Goal: Task Accomplishment & Management: Use online tool/utility

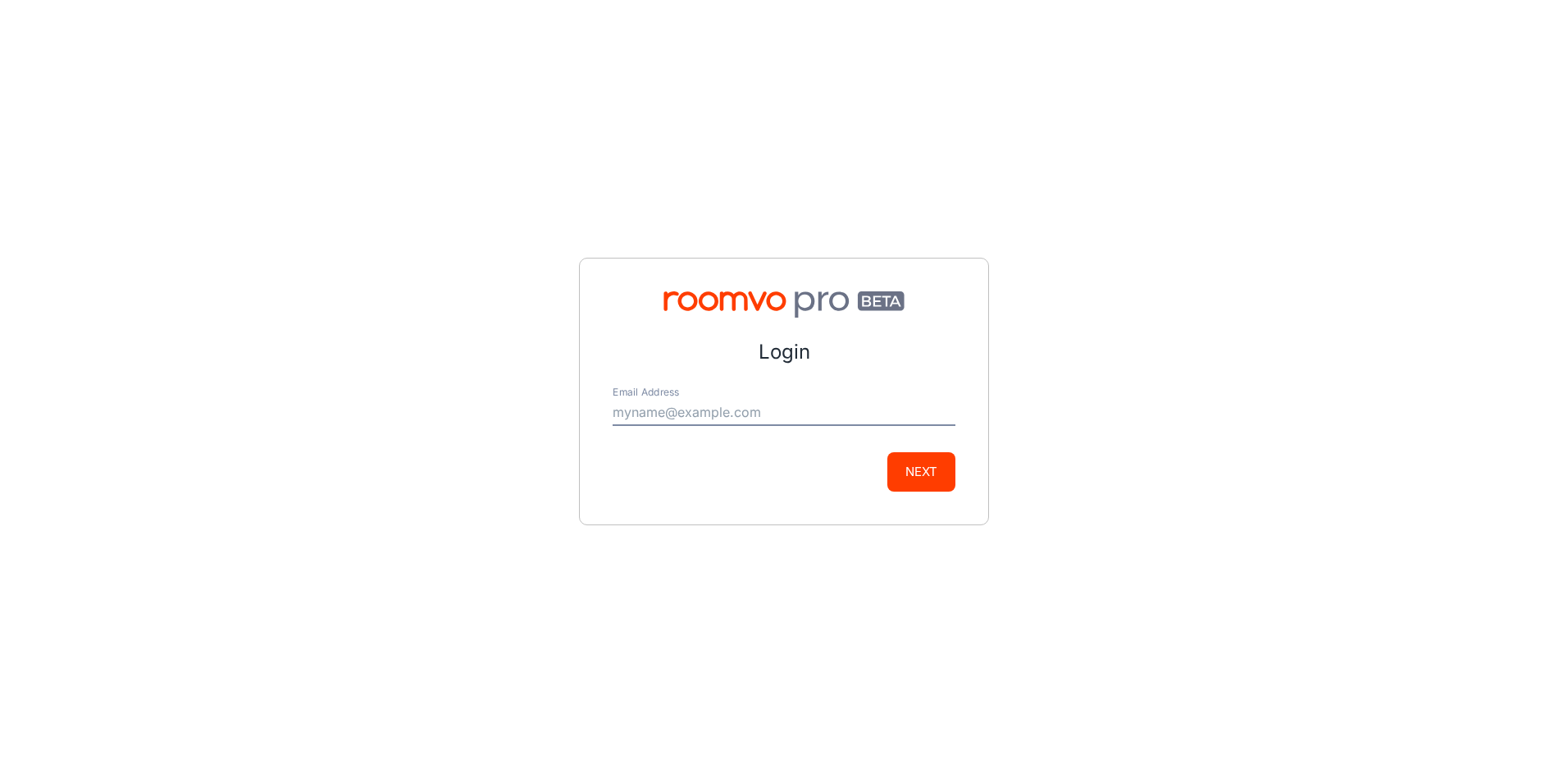
click at [759, 419] on input "Email Address" at bounding box center [784, 413] width 343 height 26
type input "[PERSON_NAME][EMAIL_ADDRESS][DOMAIN_NAME]"
click at [915, 478] on button "Next" at bounding box center [921, 472] width 68 height 39
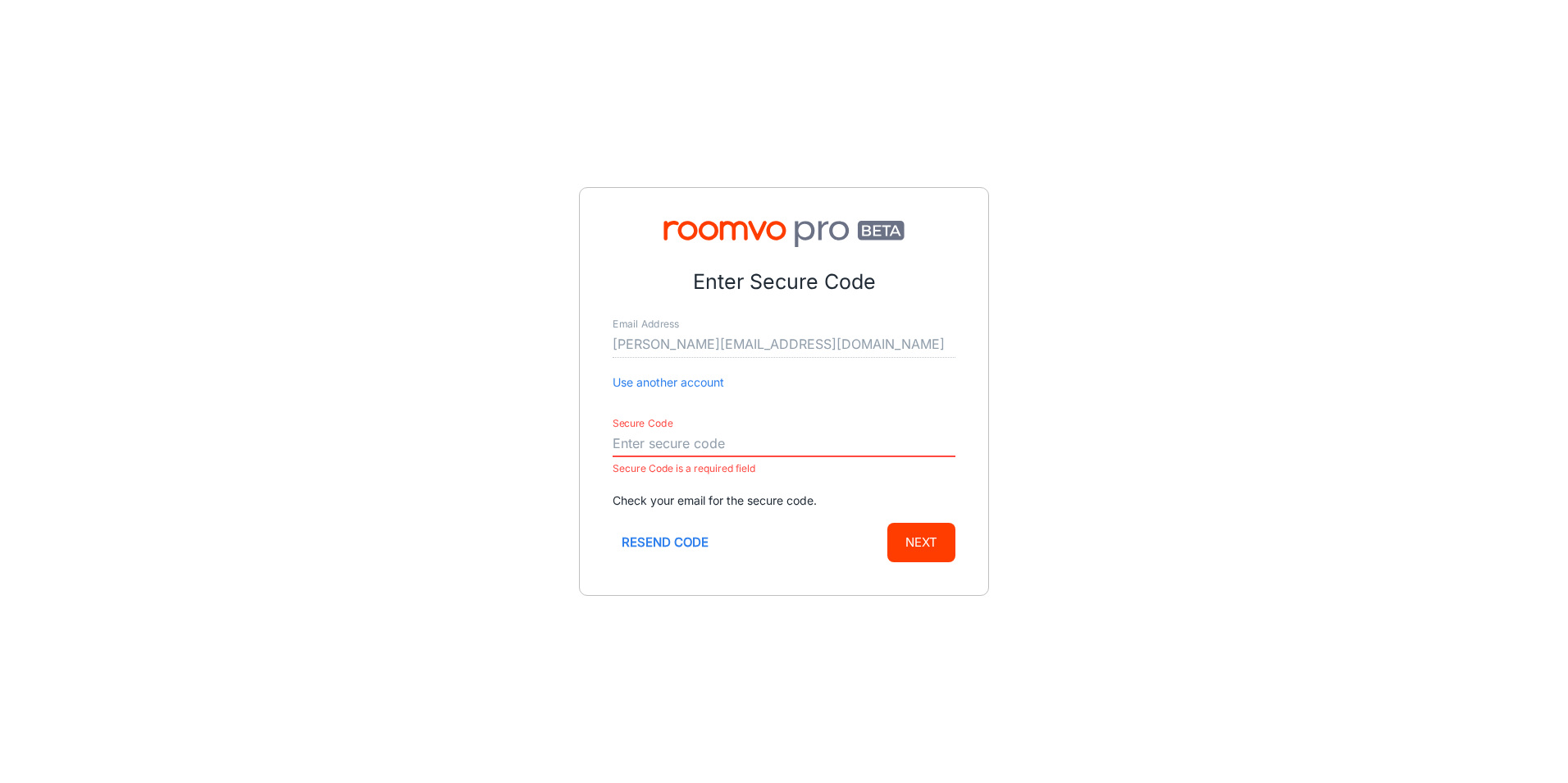
paste input "832373"
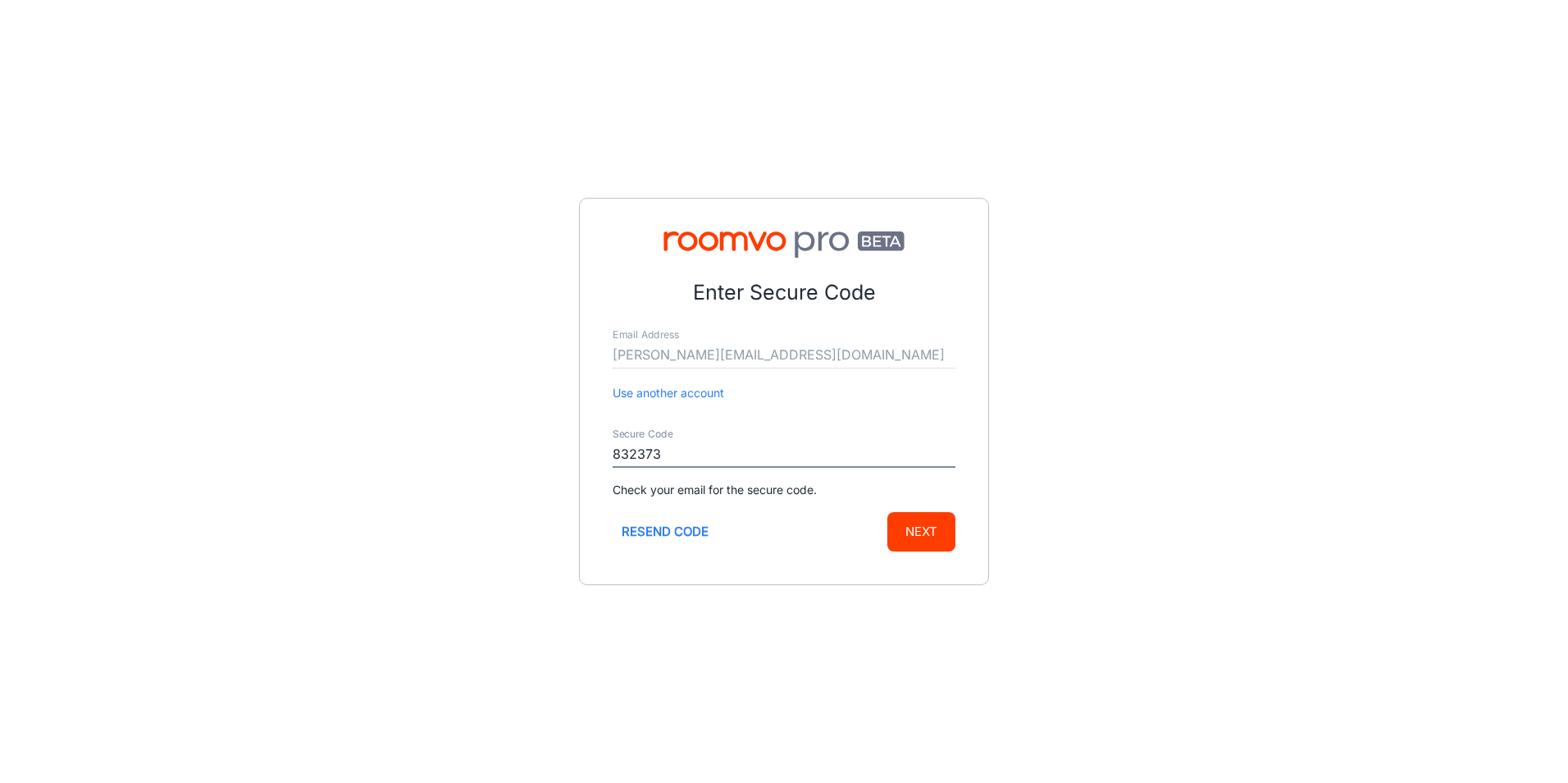
type input "832373"
click at [909, 535] on button "Next" at bounding box center [921, 532] width 68 height 39
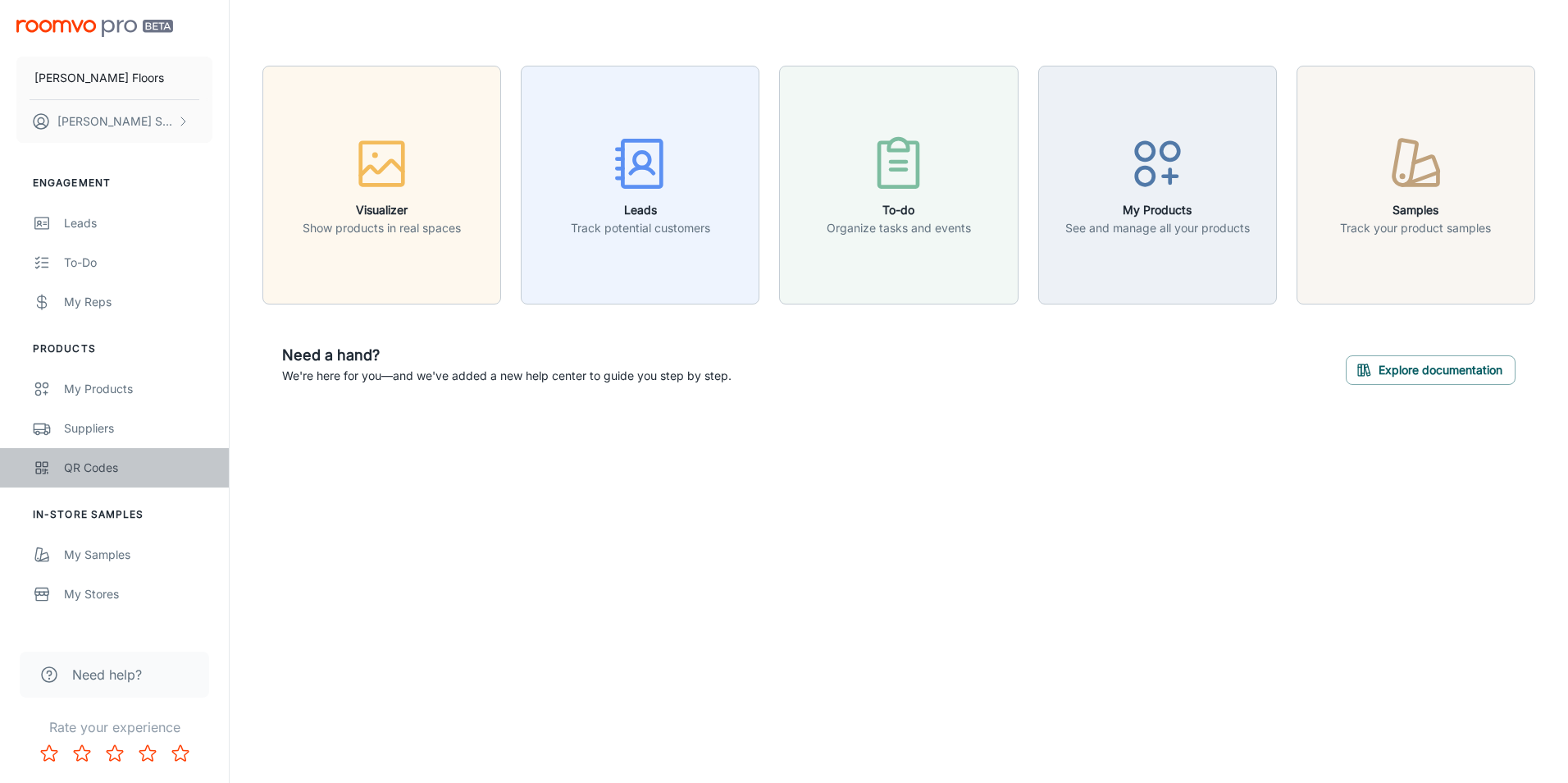
click at [126, 457] on link "QR Codes" at bounding box center [114, 468] width 229 height 39
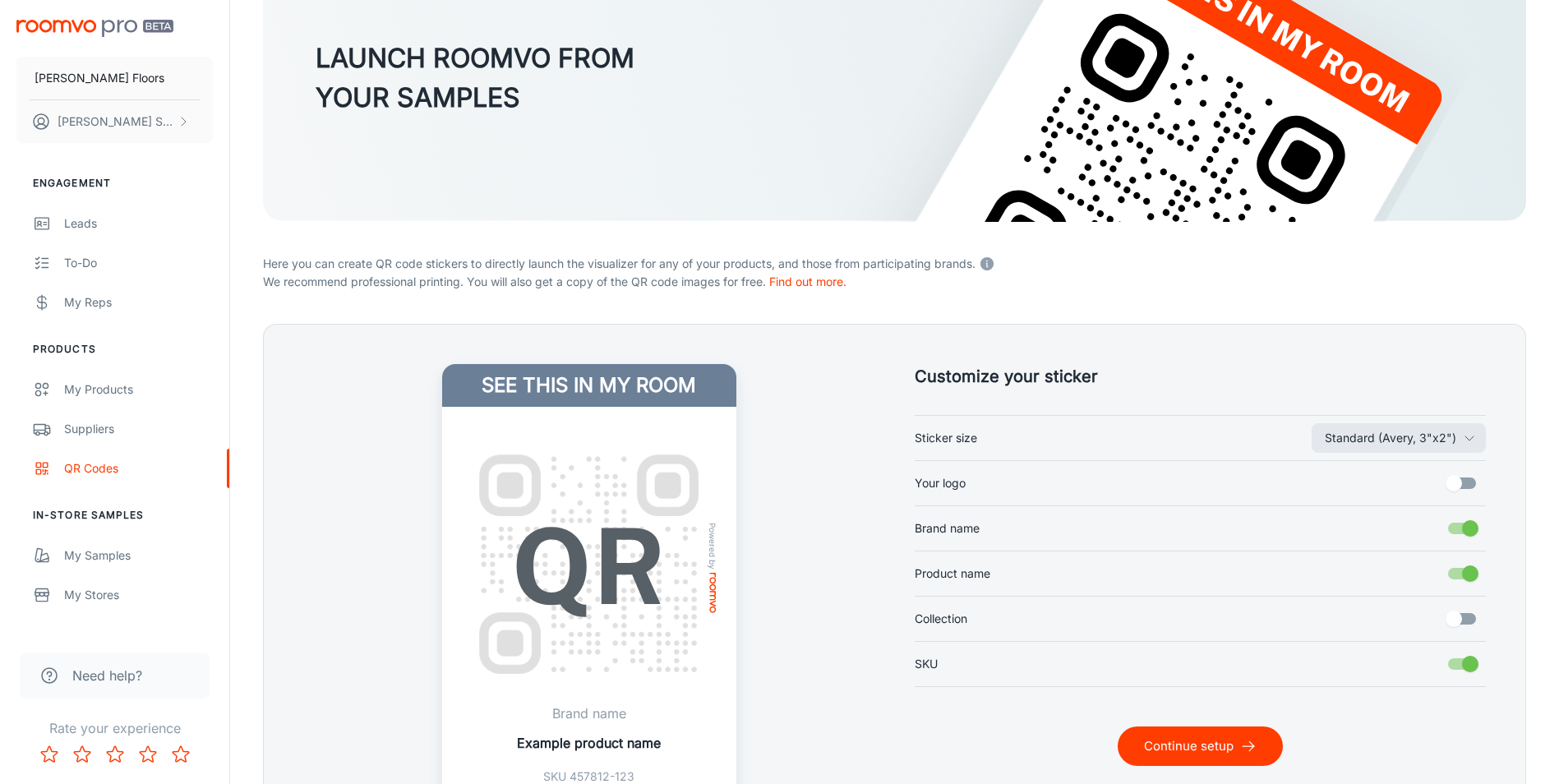
scroll to position [246, 0]
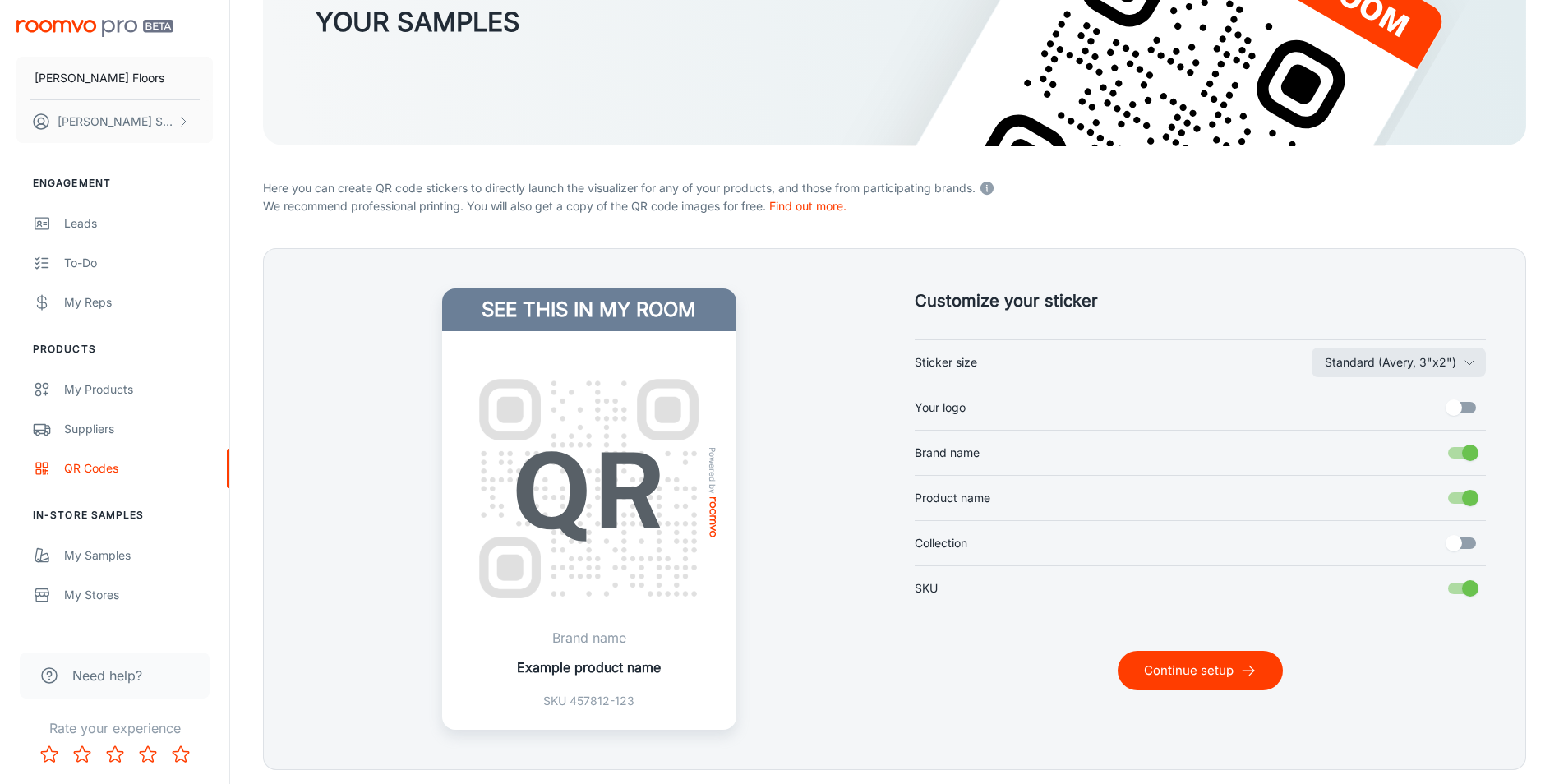
click at [1447, 404] on input "Your logo" at bounding box center [1454, 407] width 94 height 31
checkbox input "true"
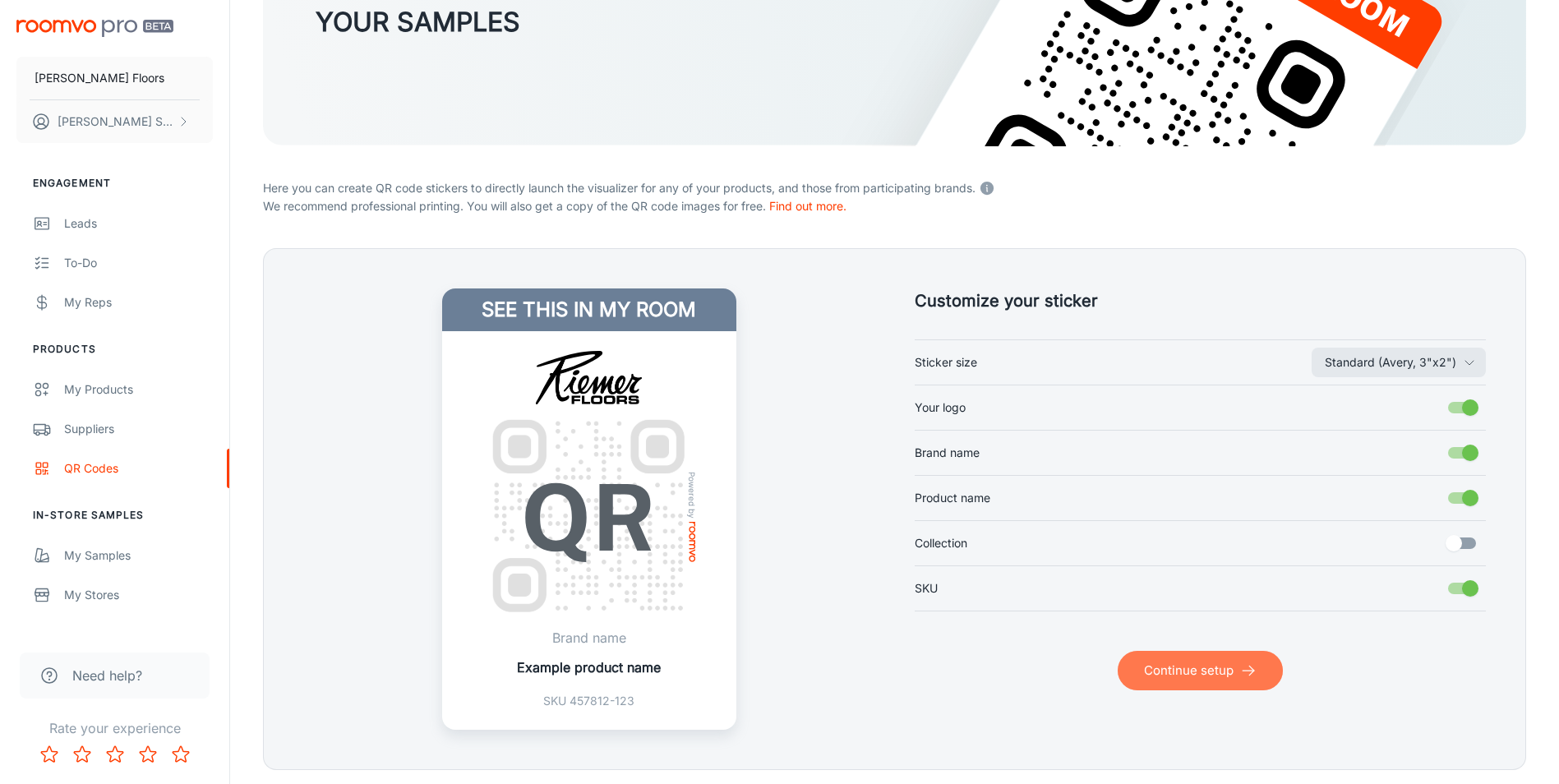
click at [1256, 671] on icon "submit" at bounding box center [1247, 669] width 16 height 16
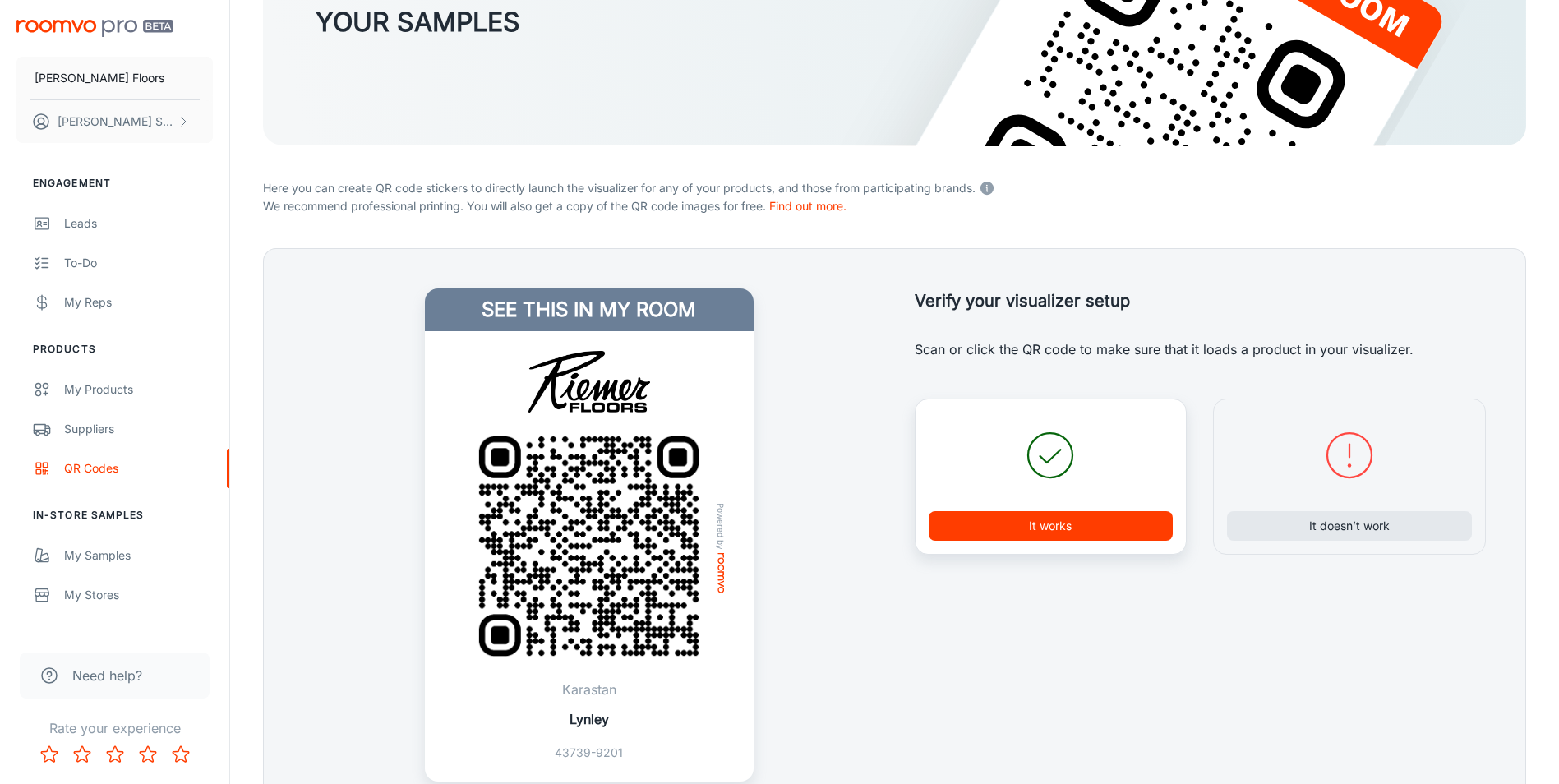
click at [1035, 527] on button "It works" at bounding box center [1051, 525] width 245 height 29
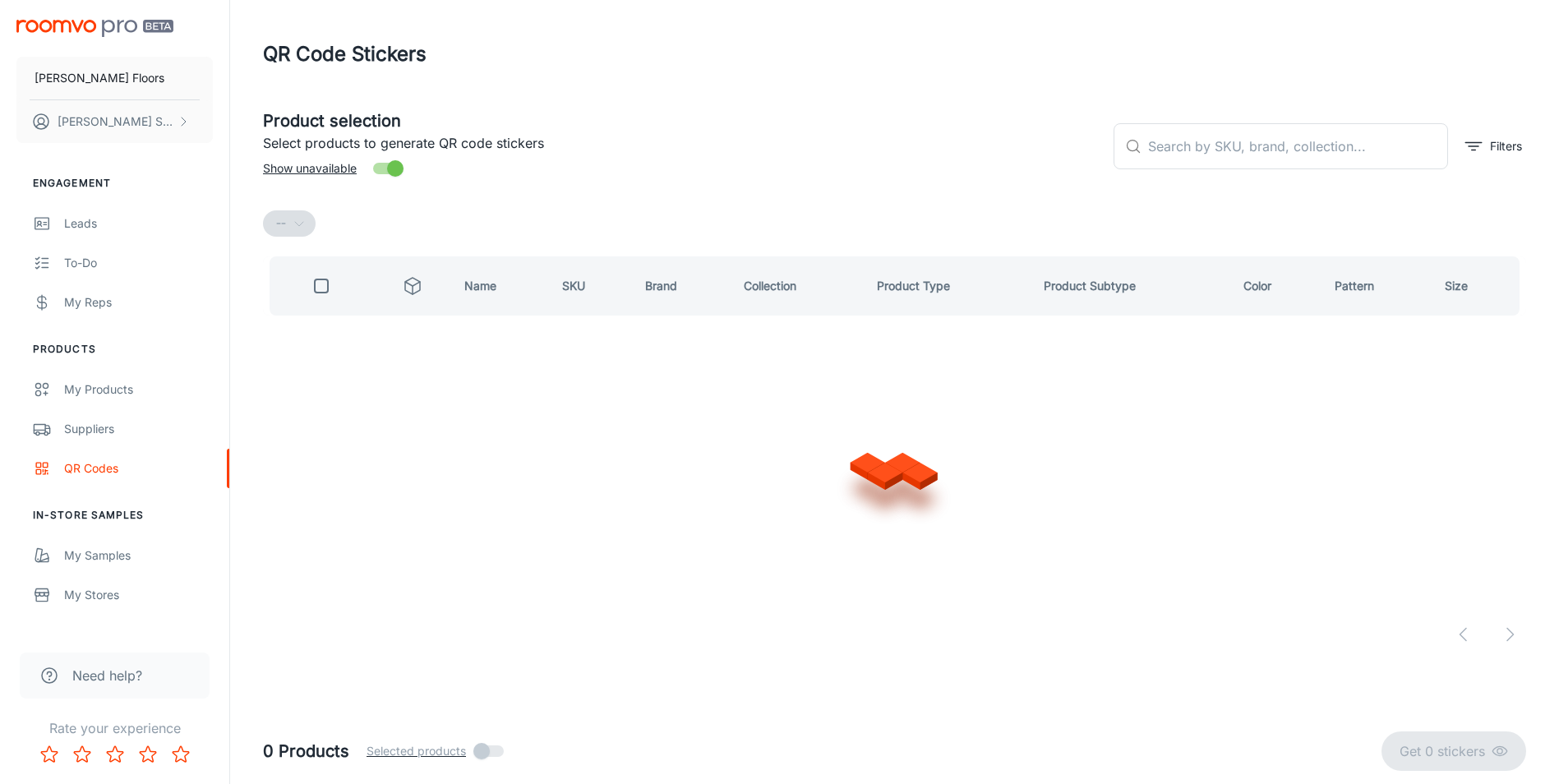
scroll to position [0, 0]
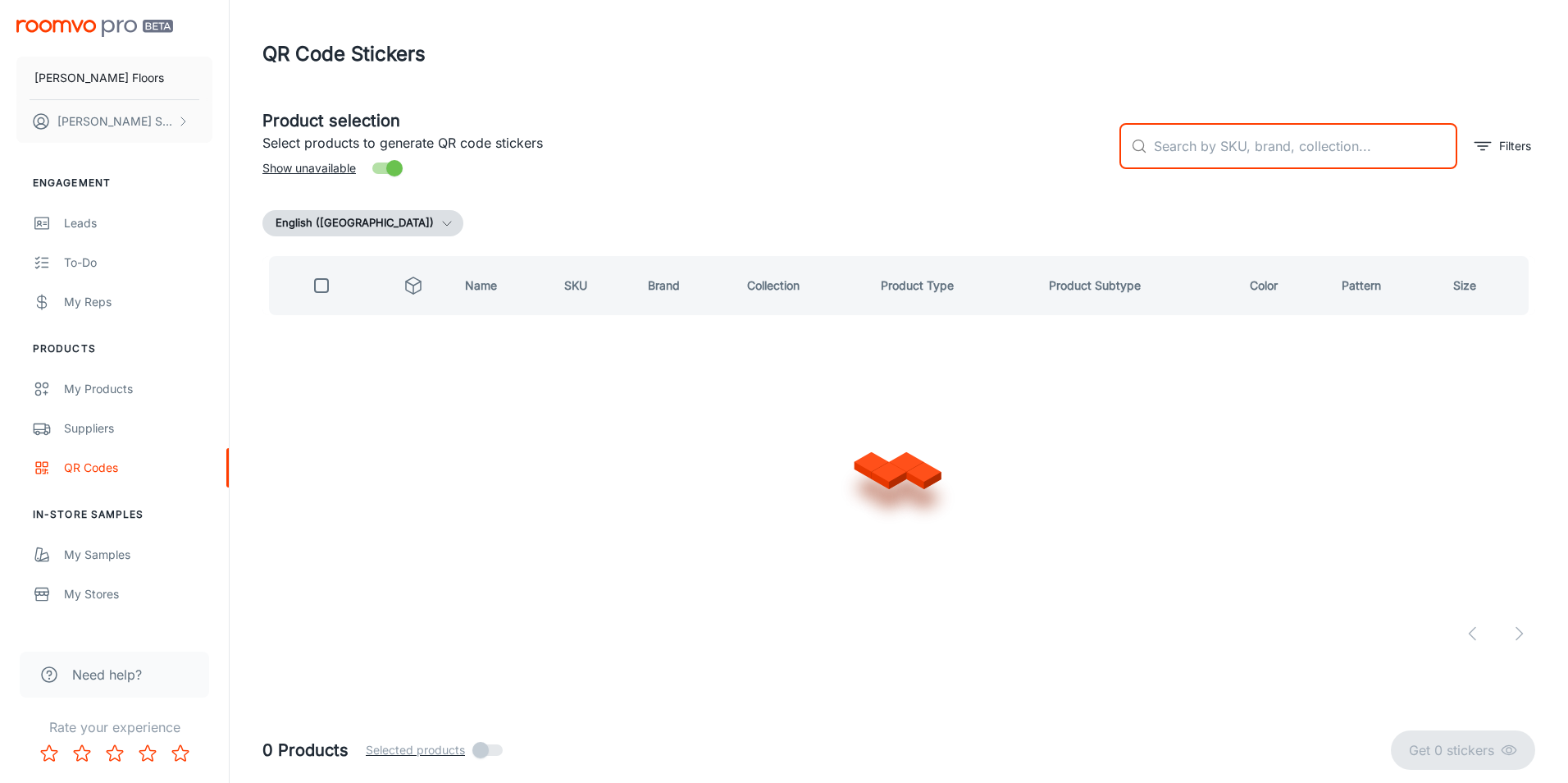
click at [1233, 155] on input "text" at bounding box center [1306, 145] width 304 height 46
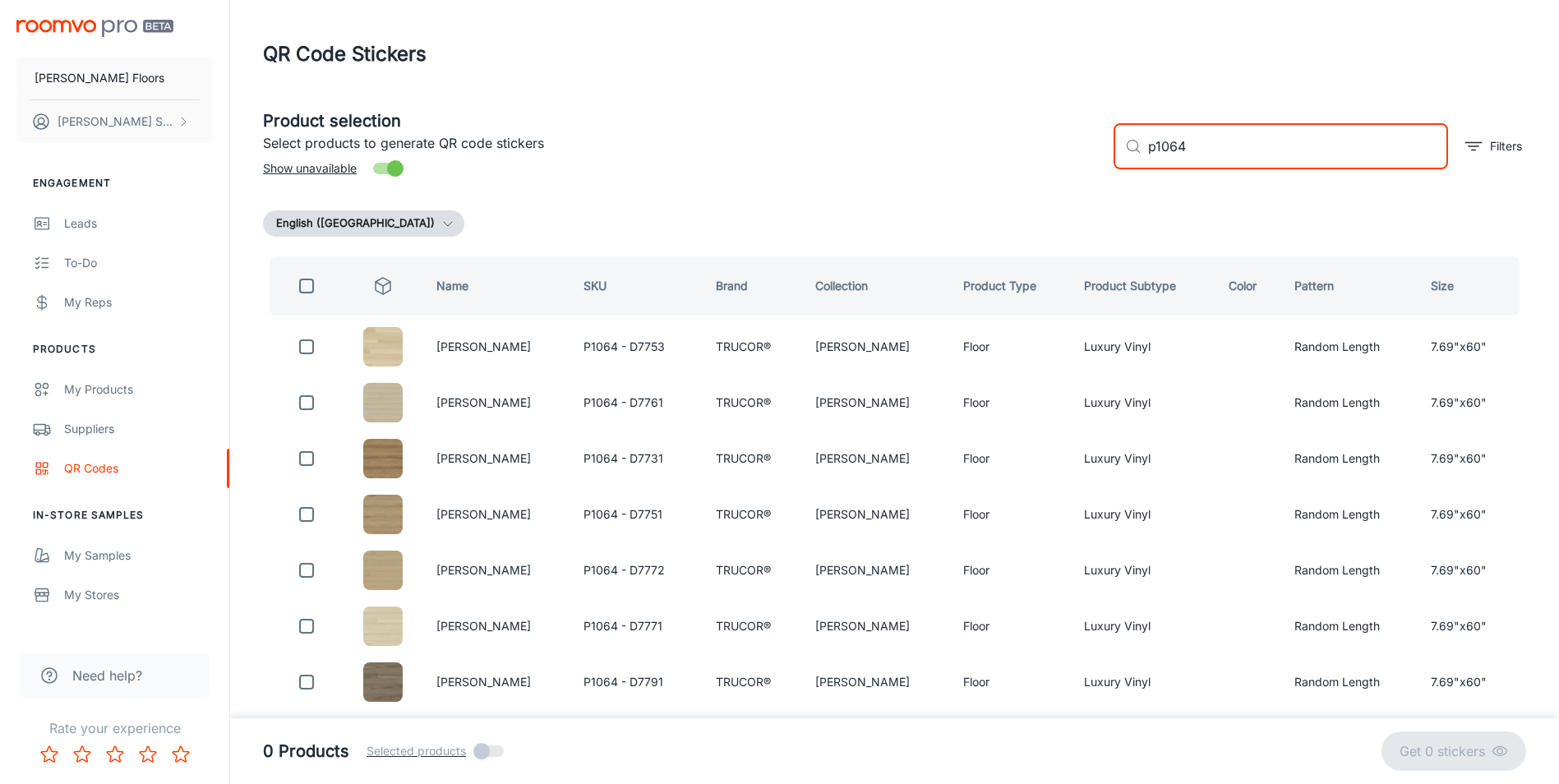
type input "p1064"
click at [317, 289] on input "checkbox" at bounding box center [306, 285] width 33 height 33
checkbox input "true"
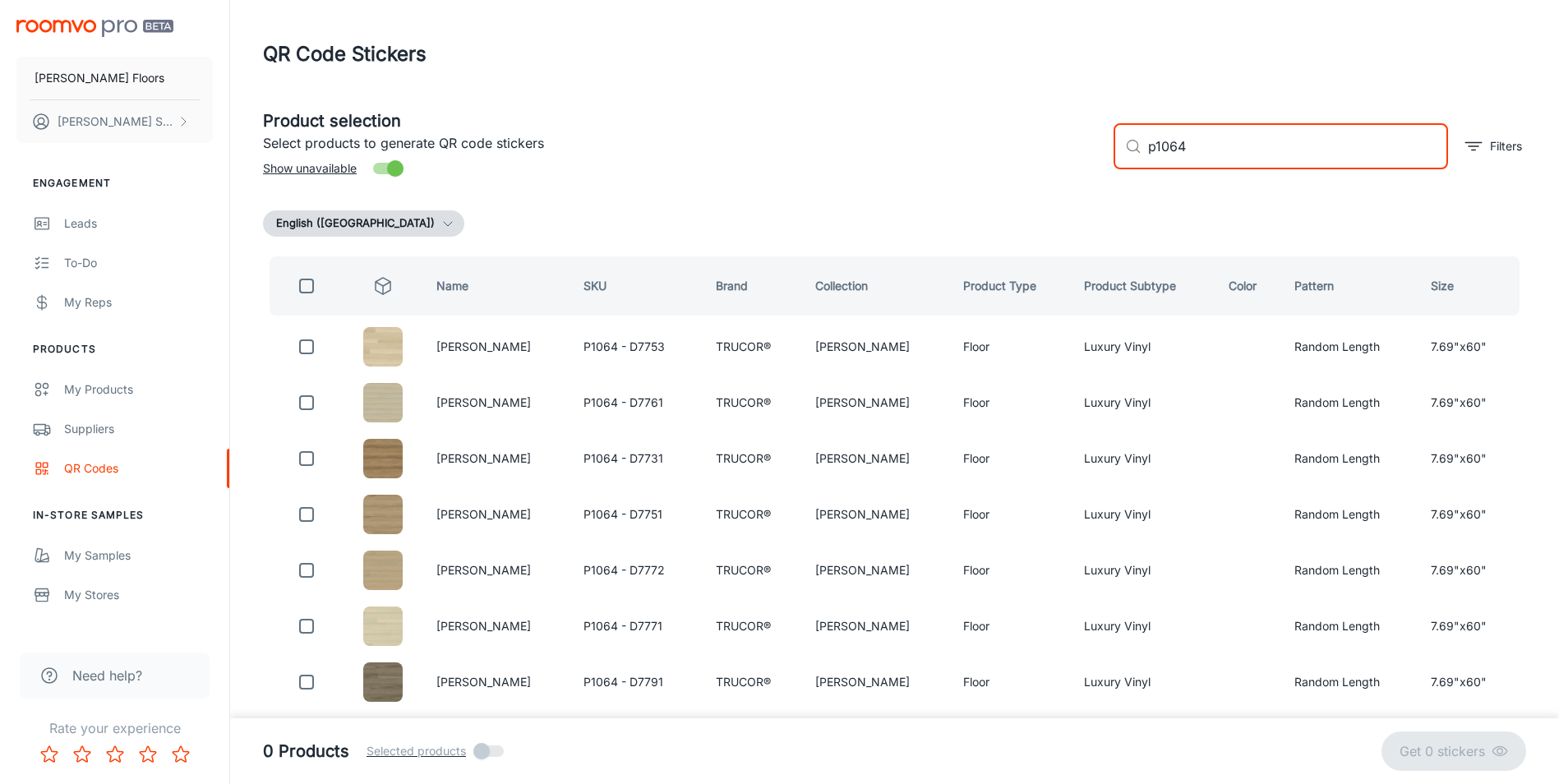
checkbox input "true"
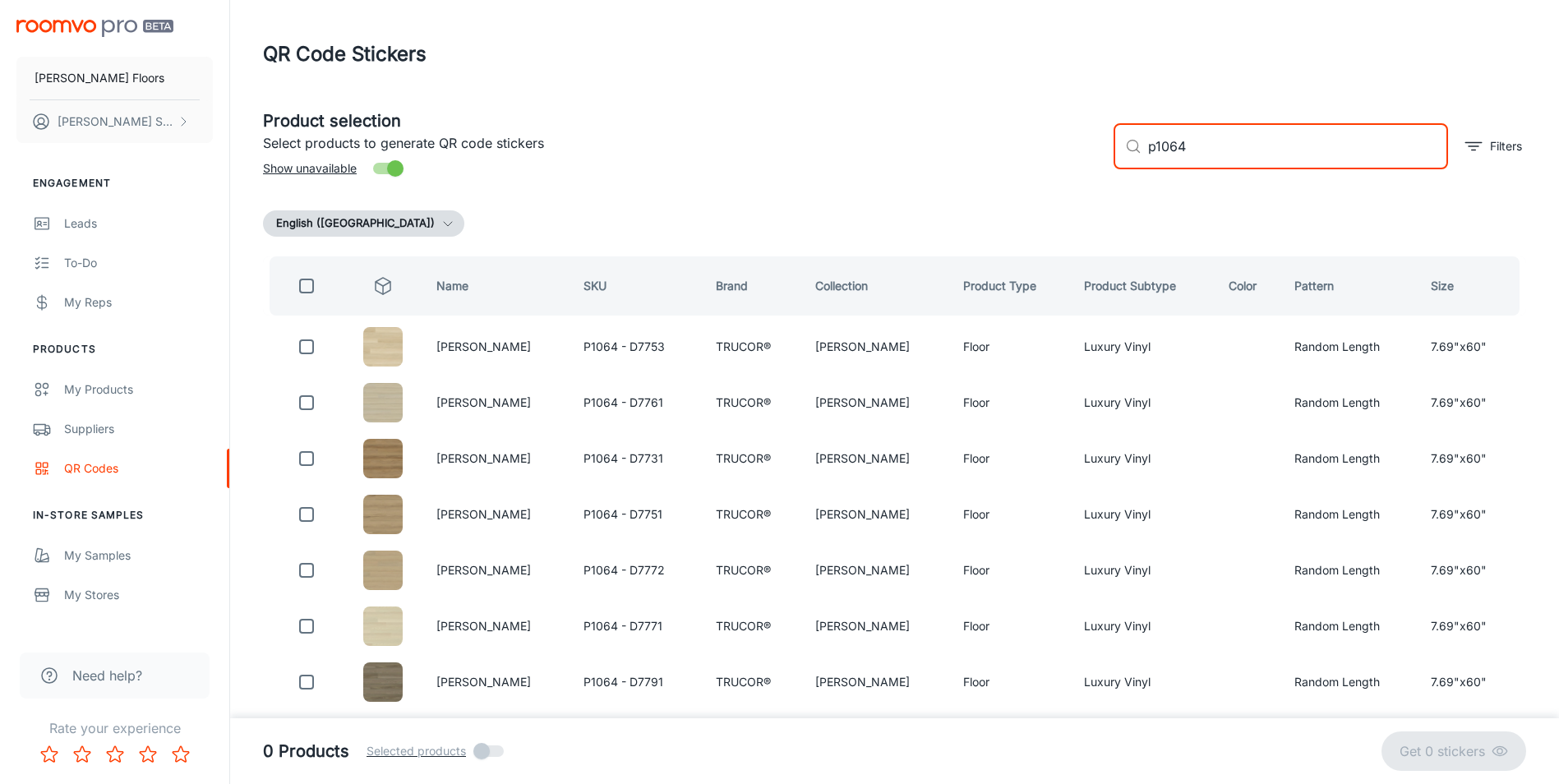
checkbox input "true"
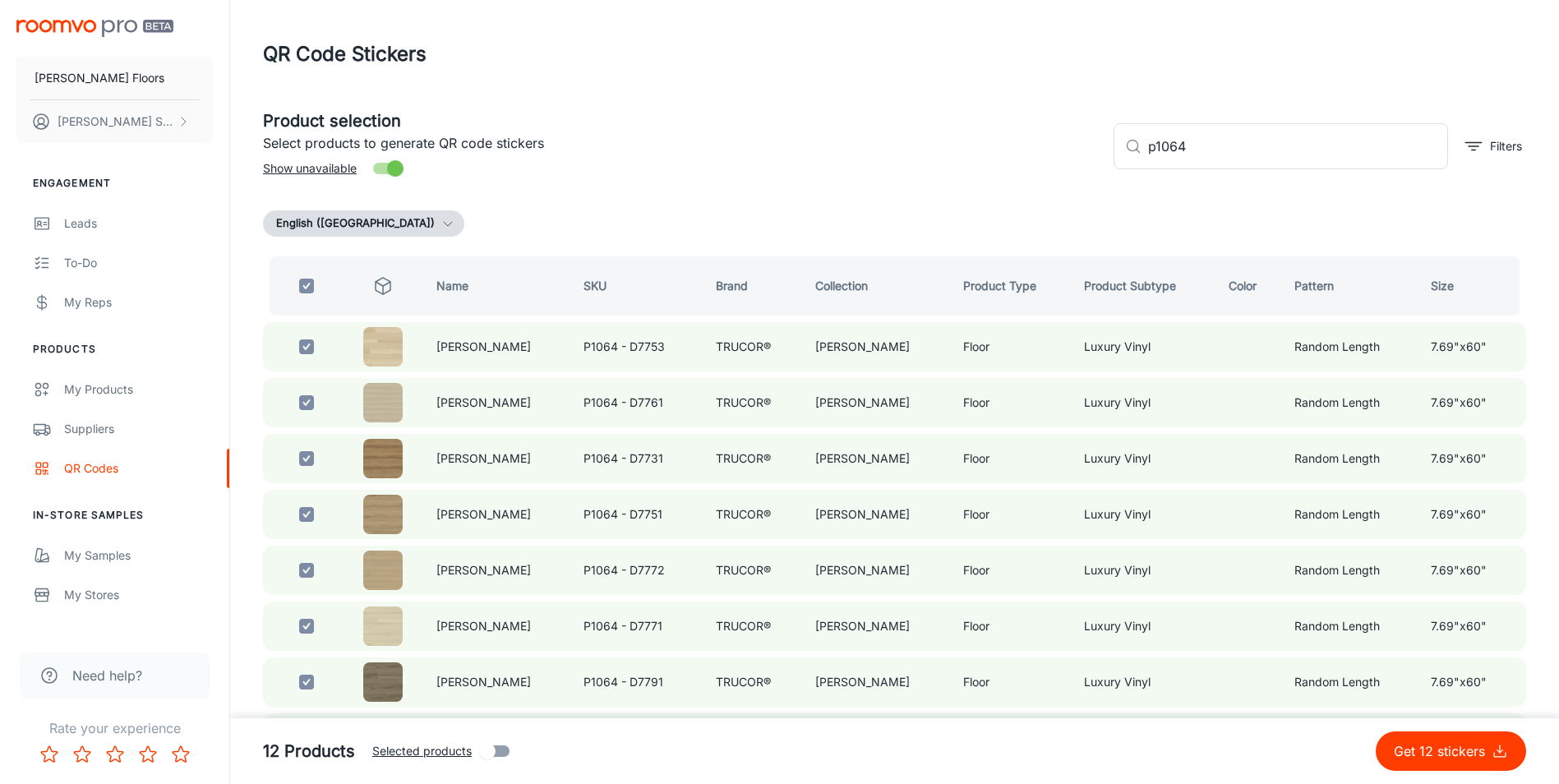
click at [1465, 752] on p "Get 12 stickers" at bounding box center [1443, 750] width 98 height 20
checkbox input "false"
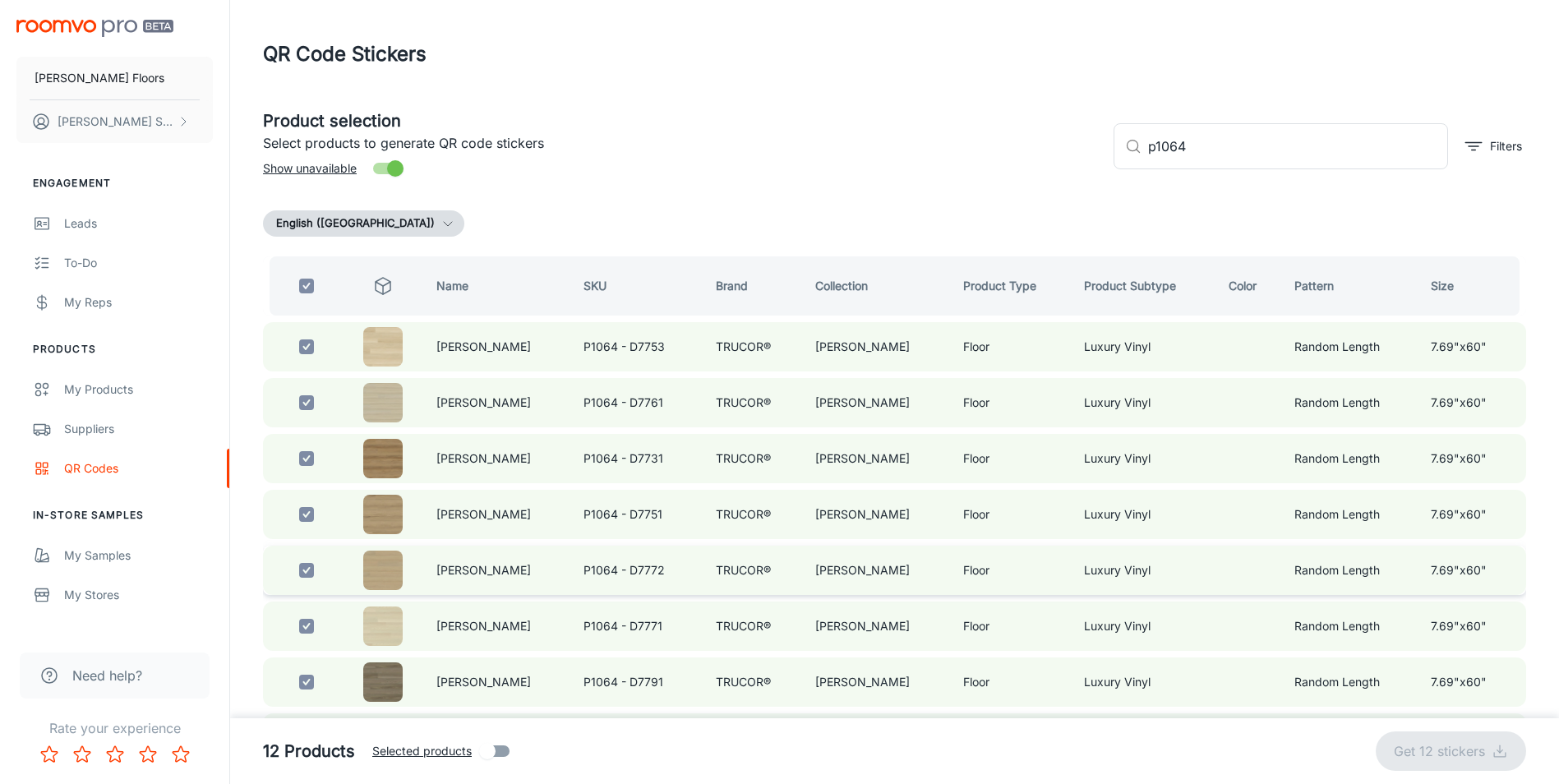
checkbox input "false"
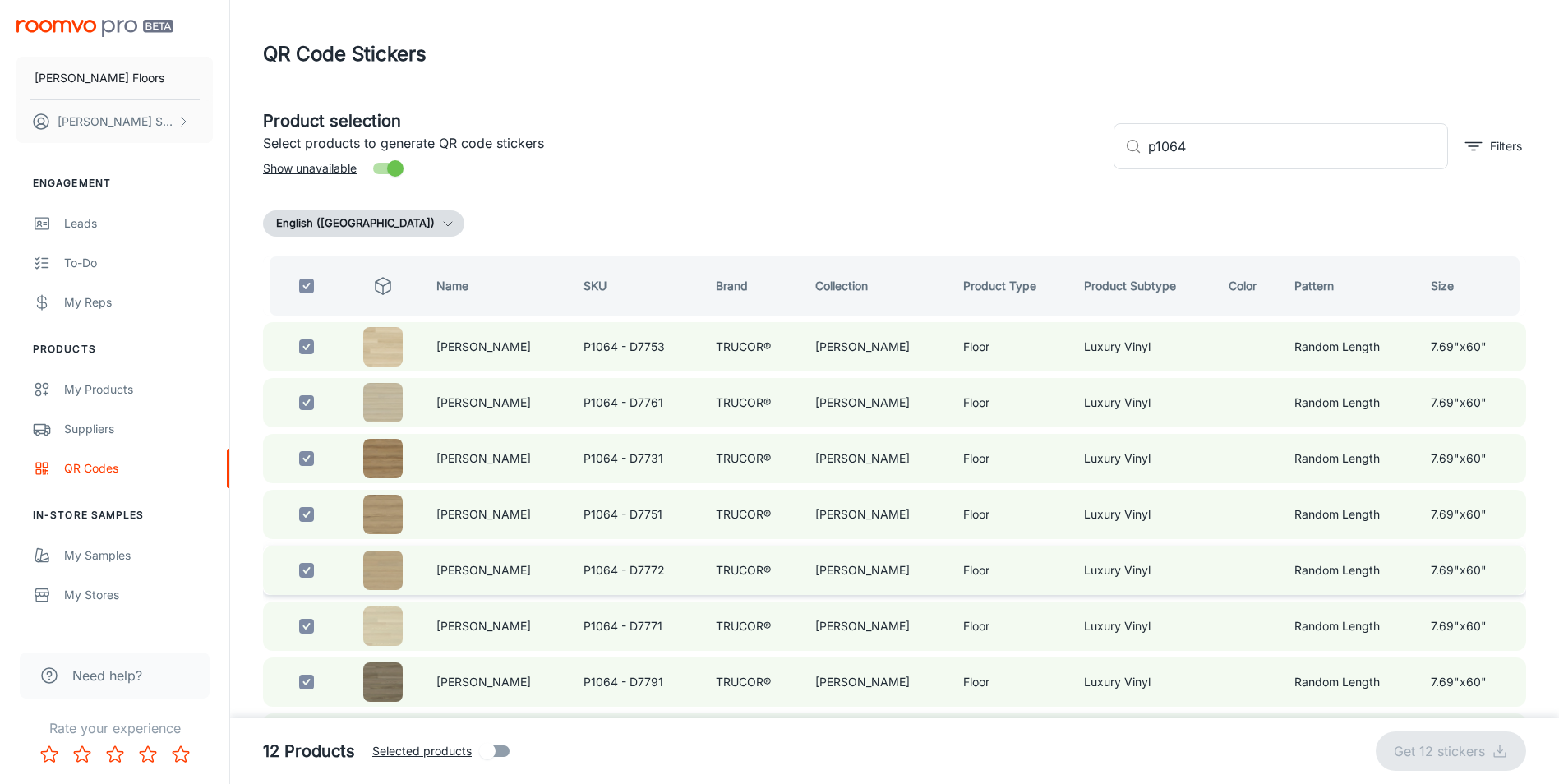
checkbox input "false"
